Goal: Task Accomplishment & Management: Complete application form

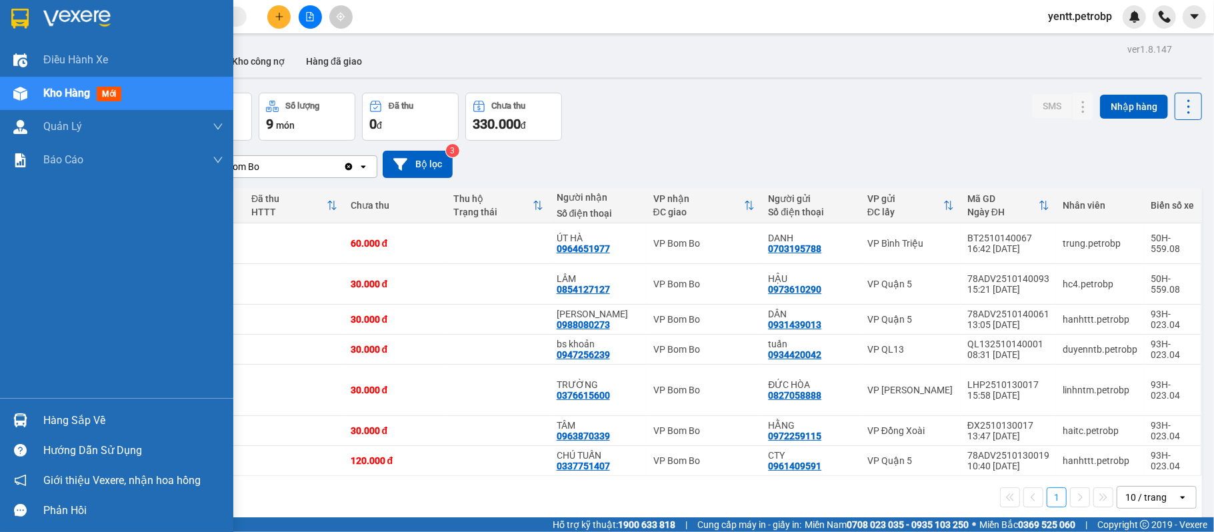
scroll to position [61, 0]
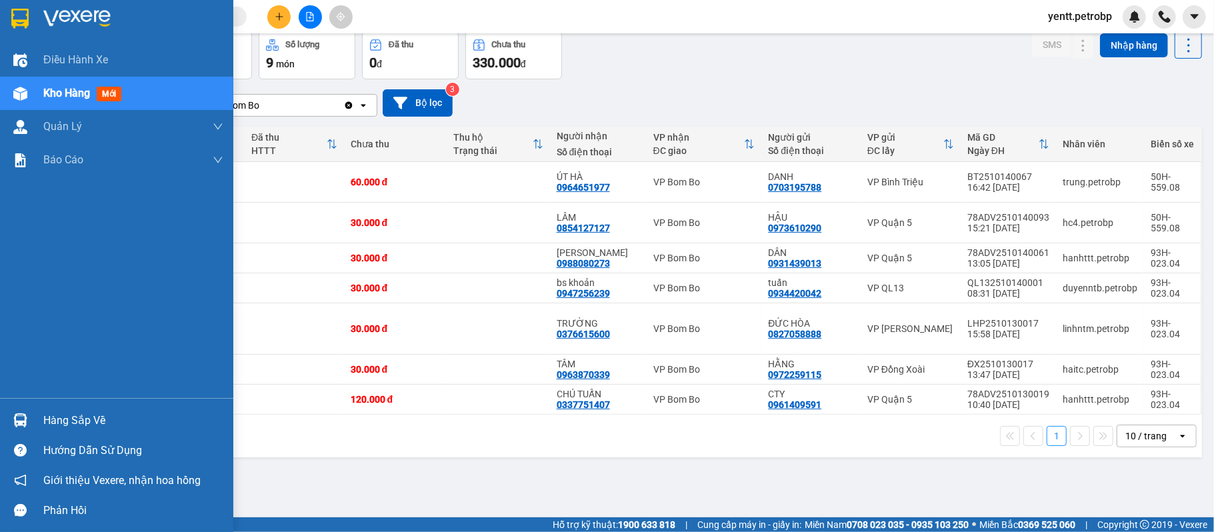
click at [35, 417] on div "Hàng sắp về" at bounding box center [116, 420] width 233 height 30
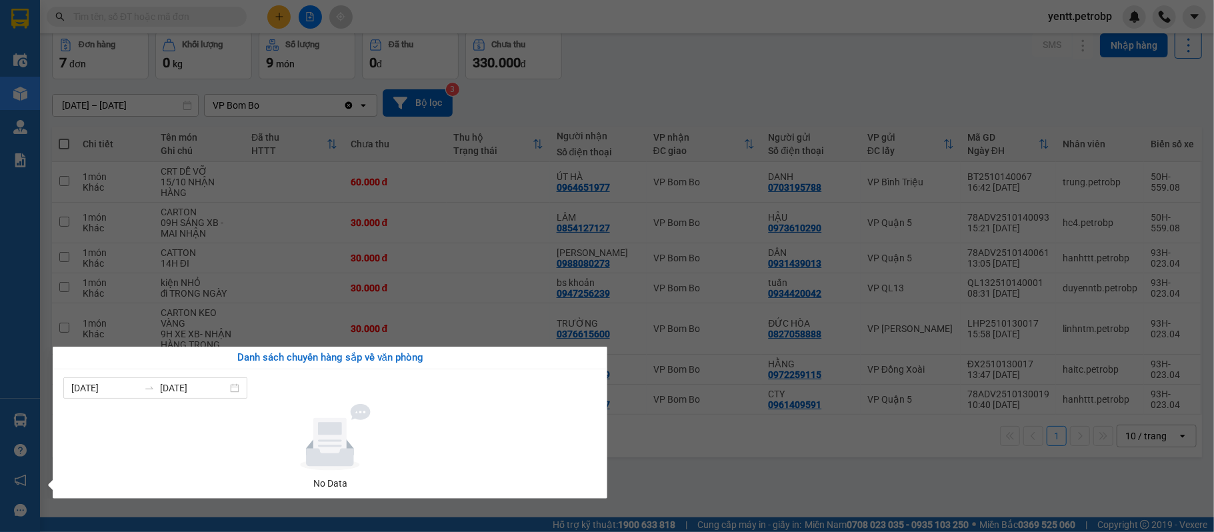
click at [877, 480] on section "Kết quả tìm kiếm ( 0 ) Bộ lọc No Data yentt.petrobp Điều hành xe Kho hàng mới Q…" at bounding box center [607, 266] width 1214 height 532
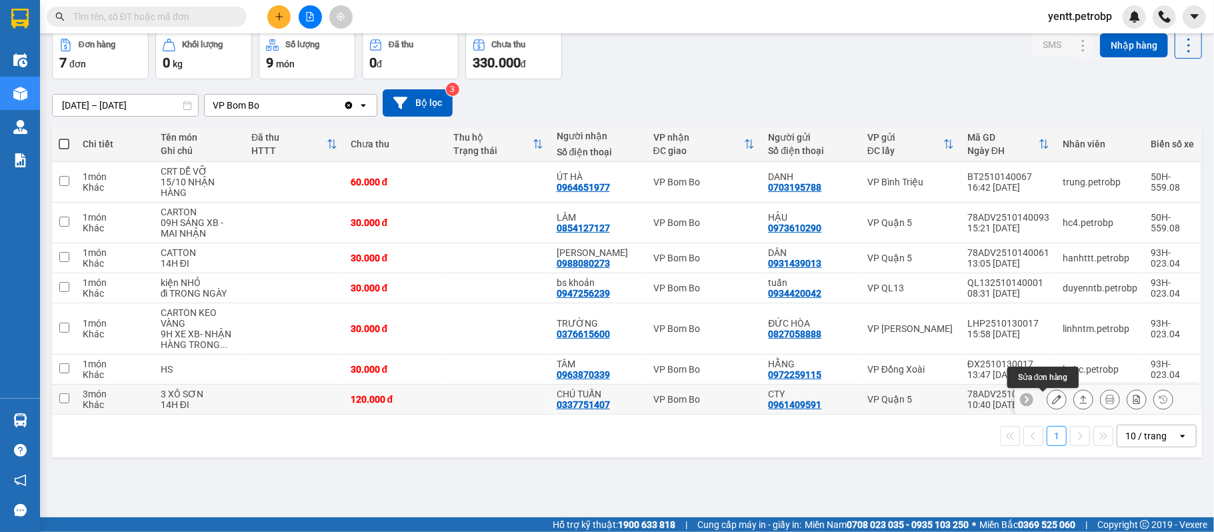
click at [1052, 403] on icon at bounding box center [1056, 399] width 9 height 9
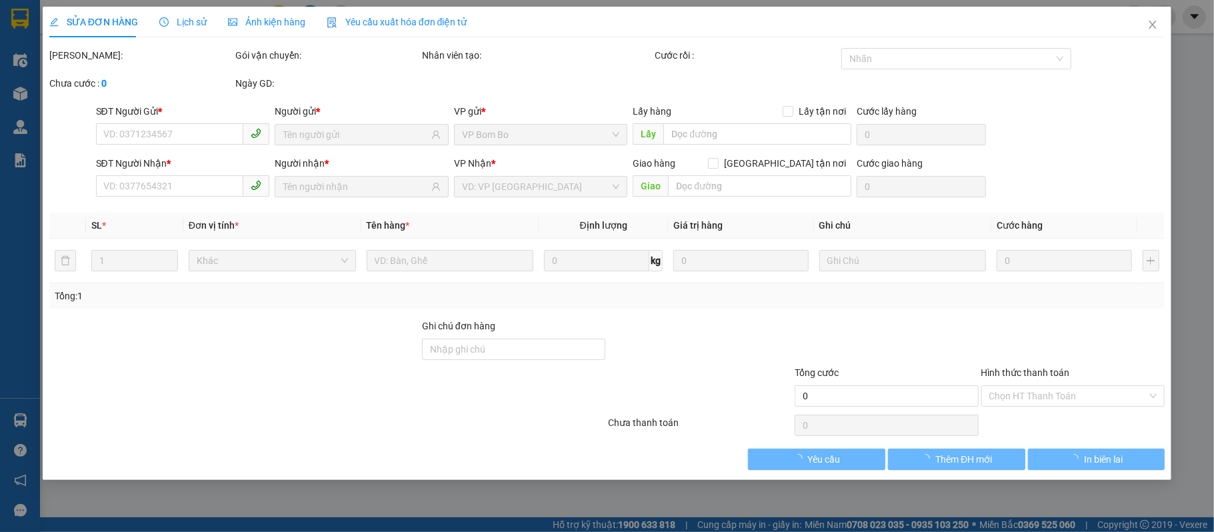
type input "0961409591"
type input "CTY"
type input "0337751407"
type input "CHÚ TUẤN"
type input "120.000"
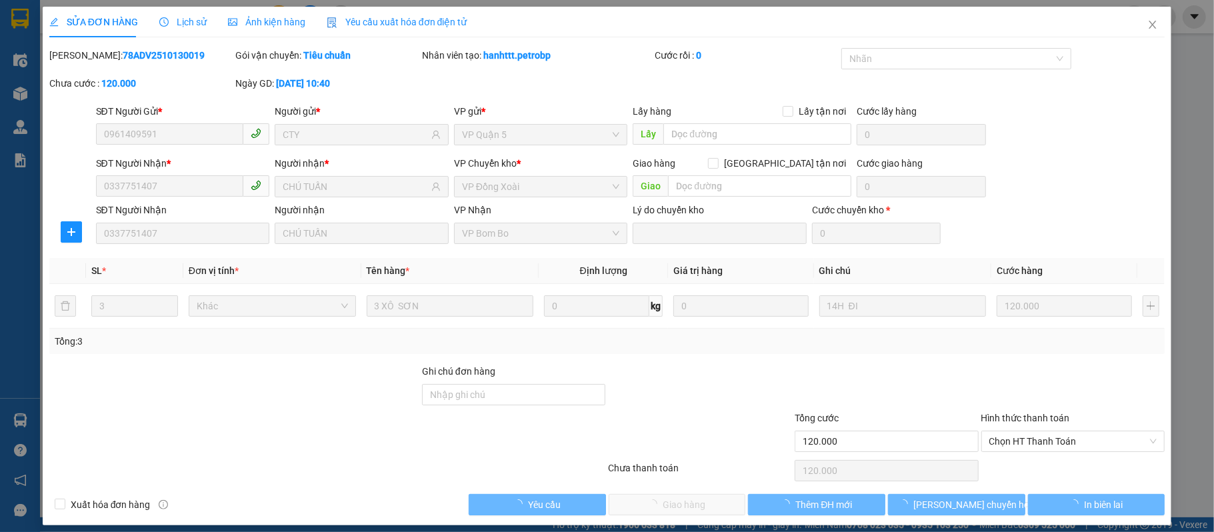
click at [1042, 395] on div at bounding box center [1073, 387] width 187 height 47
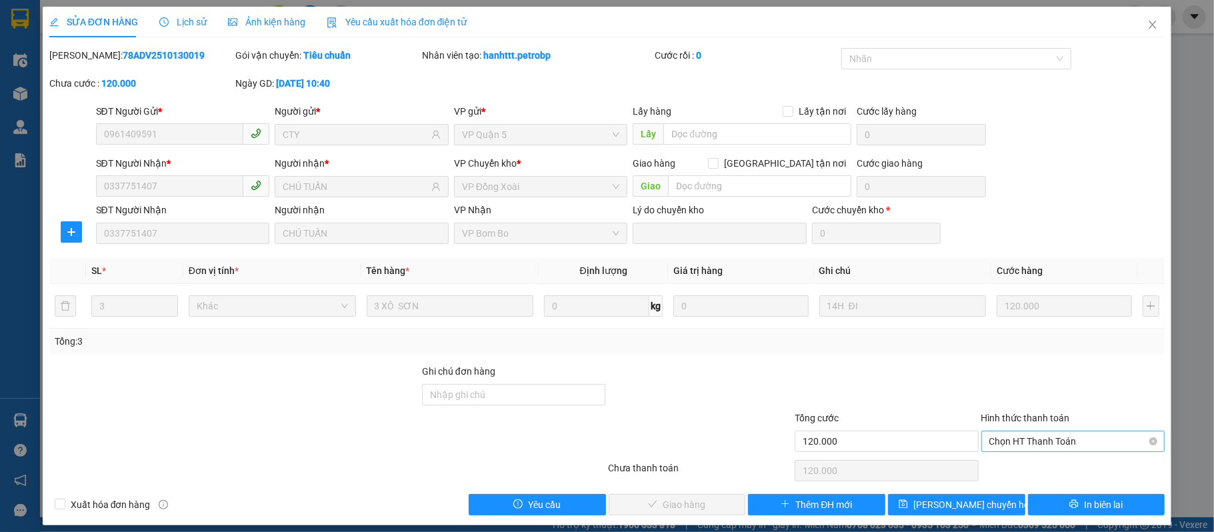
click at [1010, 441] on span "Chọn HT Thanh Toán" at bounding box center [1073, 441] width 168 height 20
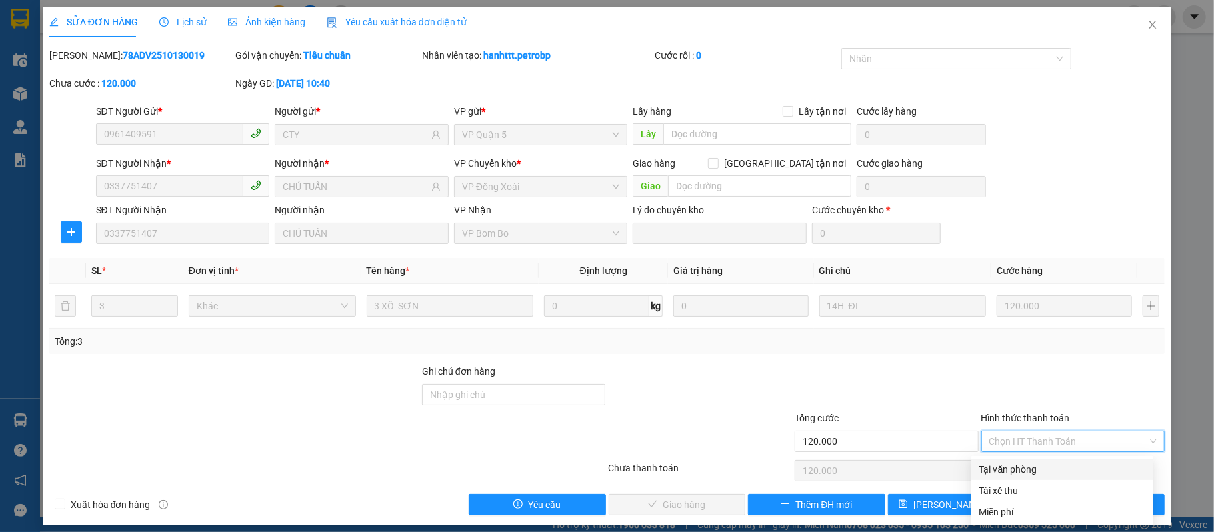
click at [982, 473] on div "Tại văn phòng" at bounding box center [1062, 469] width 166 height 15
type input "0"
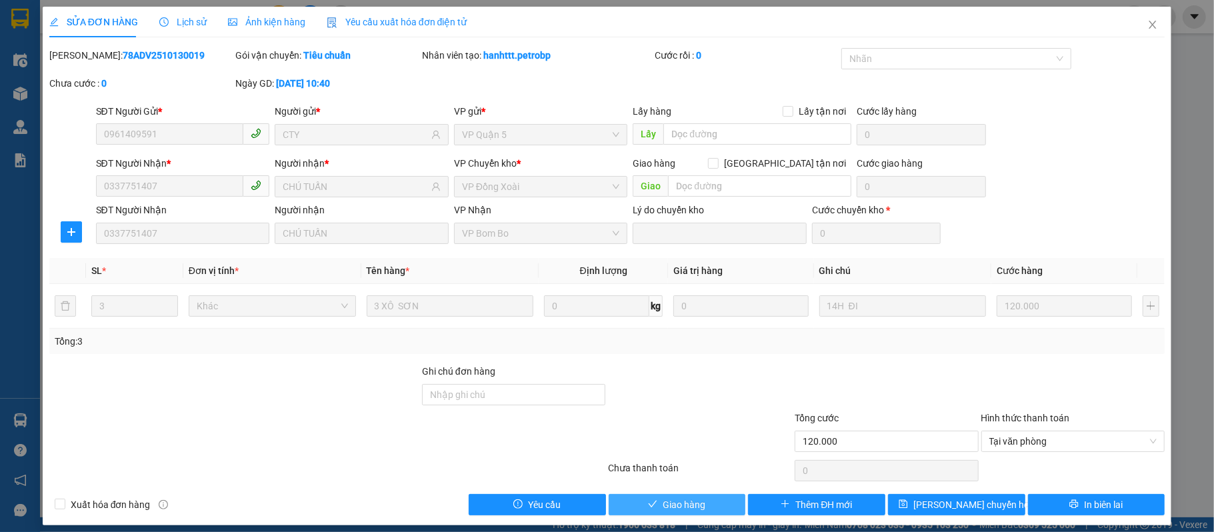
click at [695, 511] on span "Giao hàng" at bounding box center [684, 504] width 43 height 15
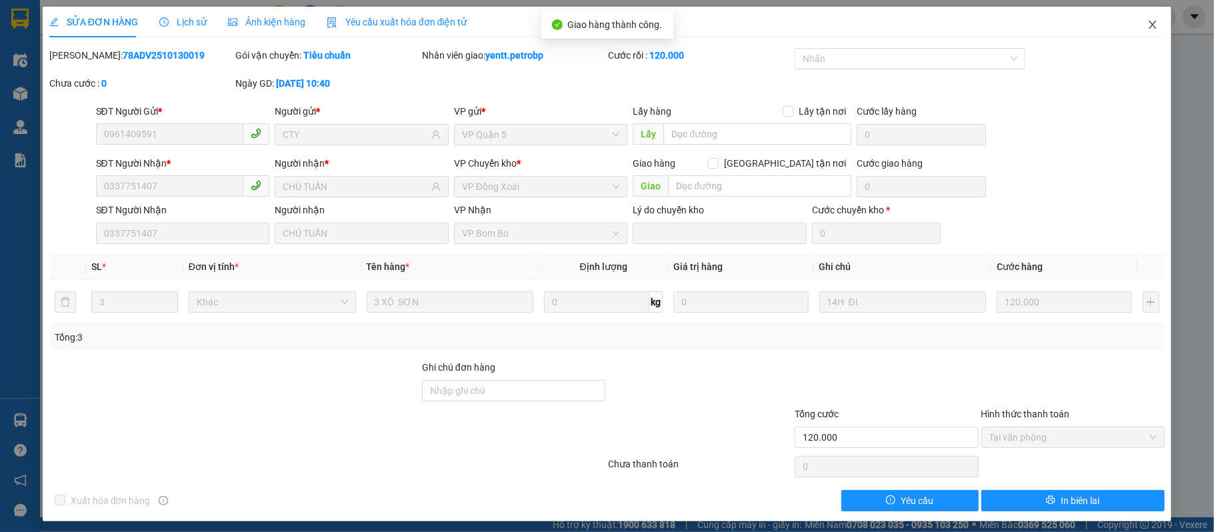
click at [1147, 29] on icon "close" at bounding box center [1152, 24] width 11 height 11
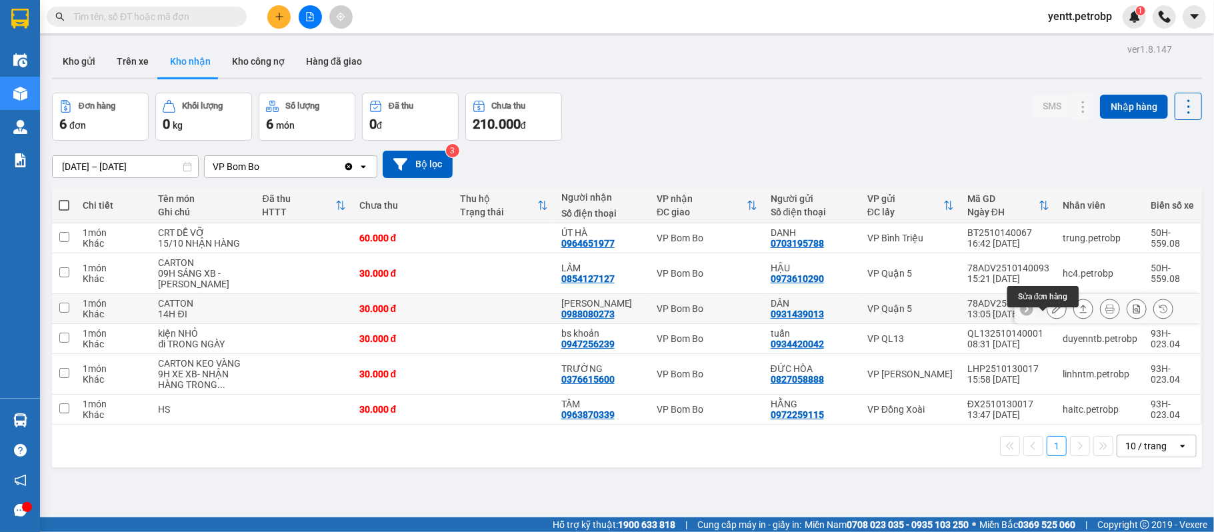
click at [1052, 313] on icon at bounding box center [1056, 308] width 9 height 9
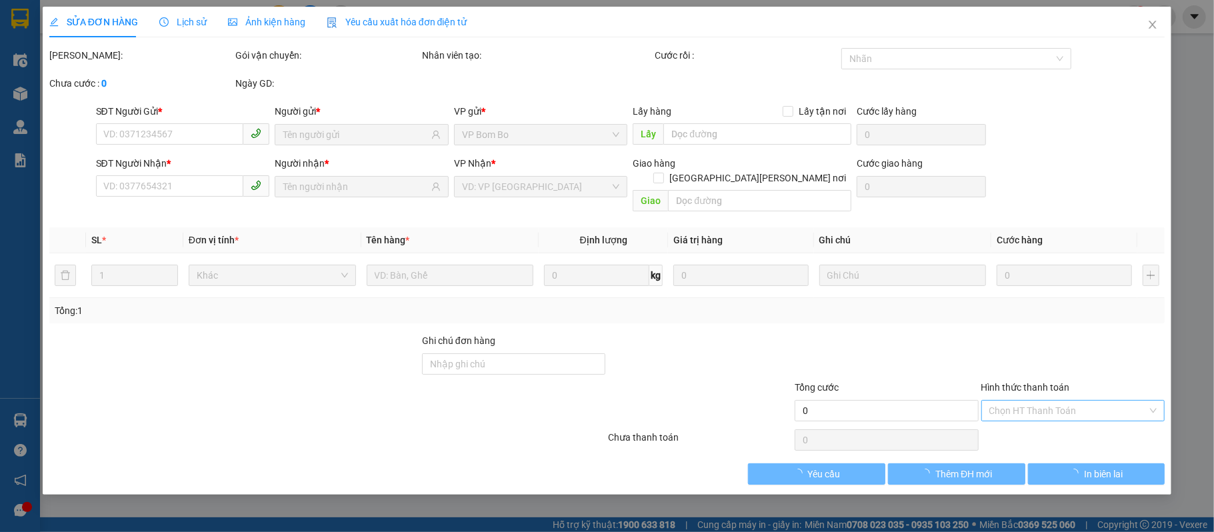
click at [1029, 398] on form "Ghi chú đơn hàng Tổng cước 0 Hình thức thanh toán Chọn HT Thanh Toán" at bounding box center [607, 379] width 1116 height 93
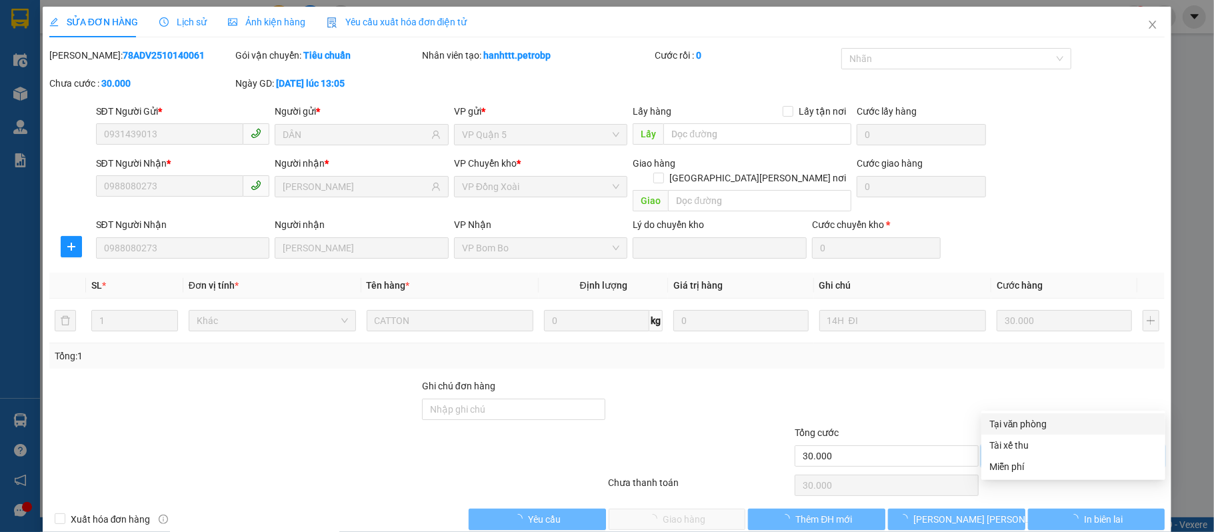
type input "0931439013"
type input "DÂN"
type input "0988080273"
type input "[PERSON_NAME]"
type input "30.000"
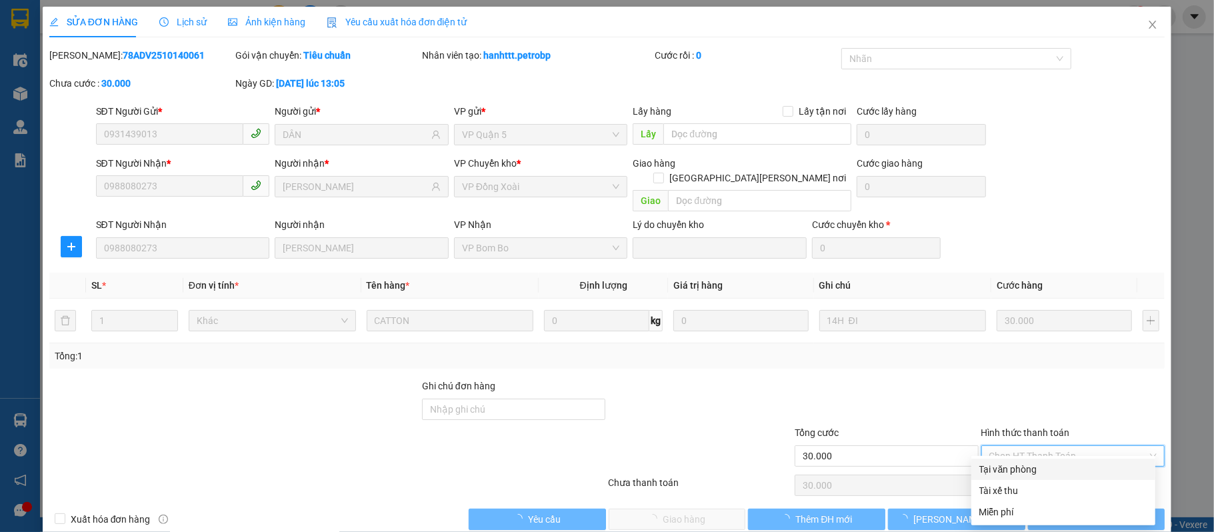
click at [1011, 475] on div "Tại văn phòng" at bounding box center [1063, 469] width 168 height 15
type input "0"
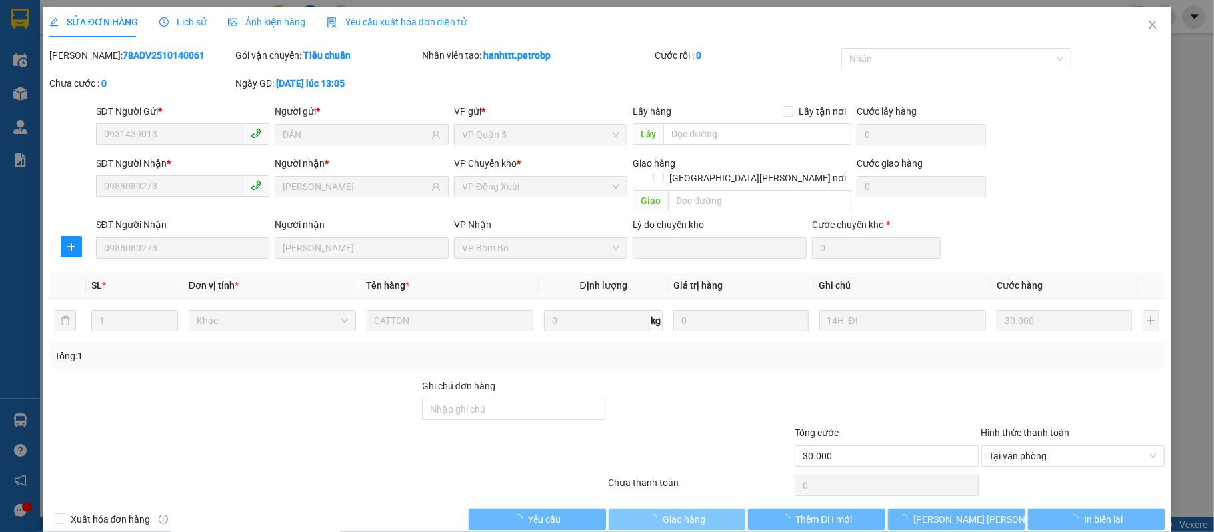
click at [663, 512] on span "Giao hàng" at bounding box center [684, 519] width 43 height 15
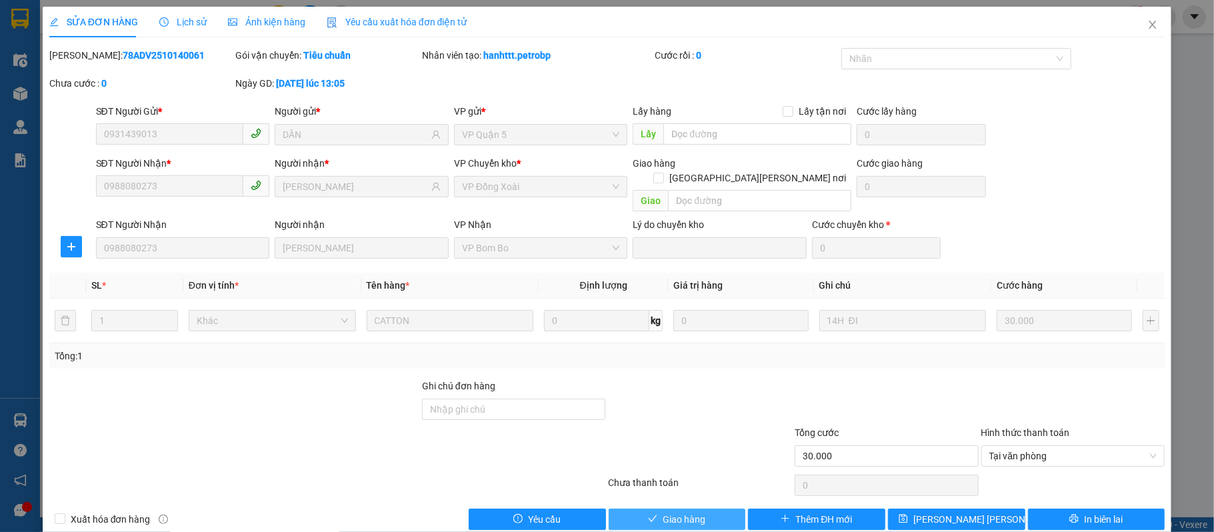
click at [681, 512] on span "Giao hàng" at bounding box center [684, 519] width 43 height 15
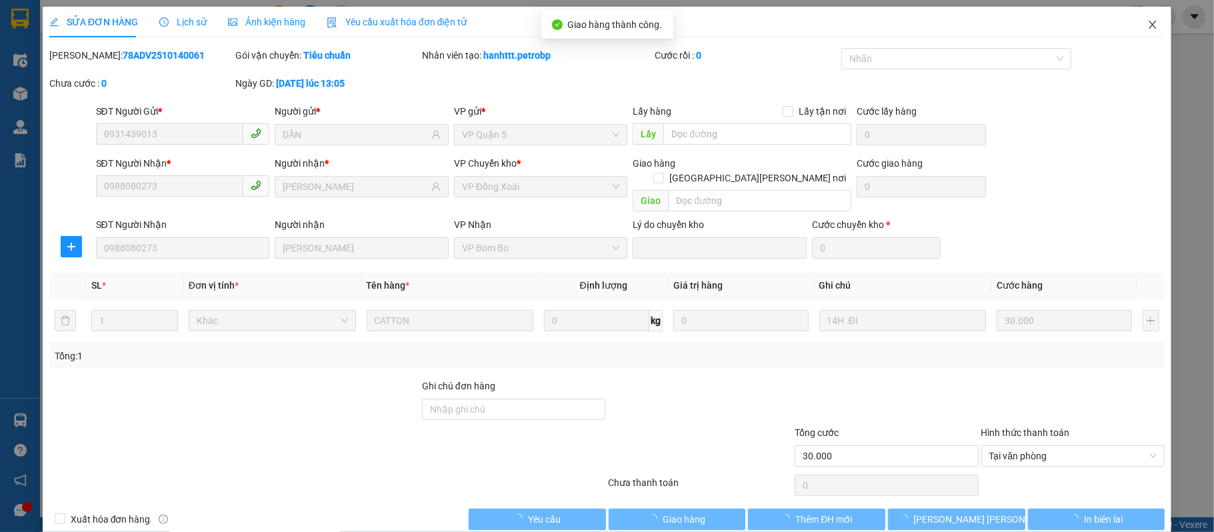
click at [1149, 25] on icon "close" at bounding box center [1152, 25] width 7 height 8
